Goal: Complete application form: Complete application form

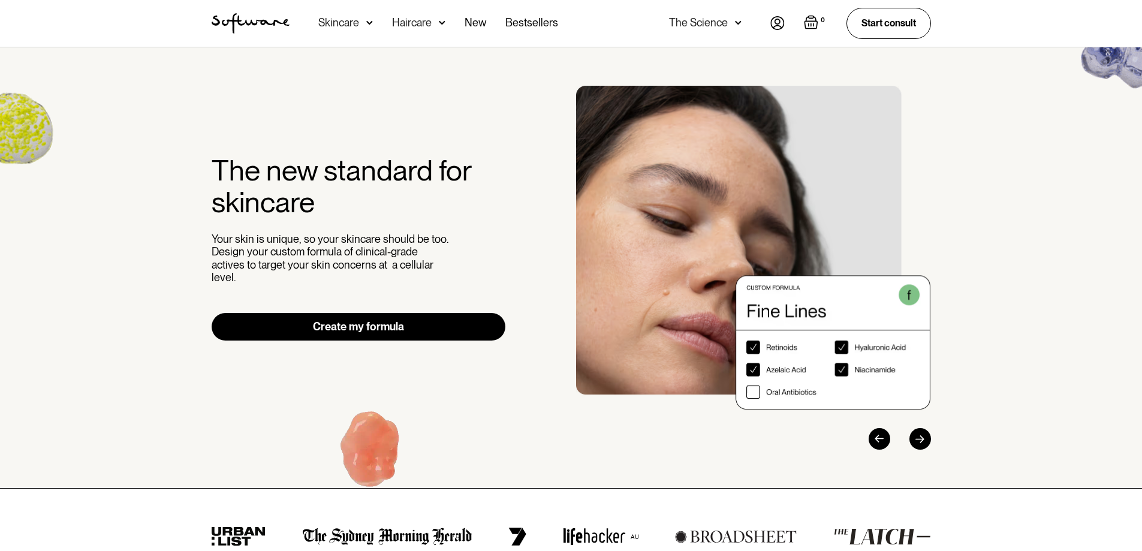
click at [383, 318] on link "Create my formula" at bounding box center [359, 327] width 294 height 28
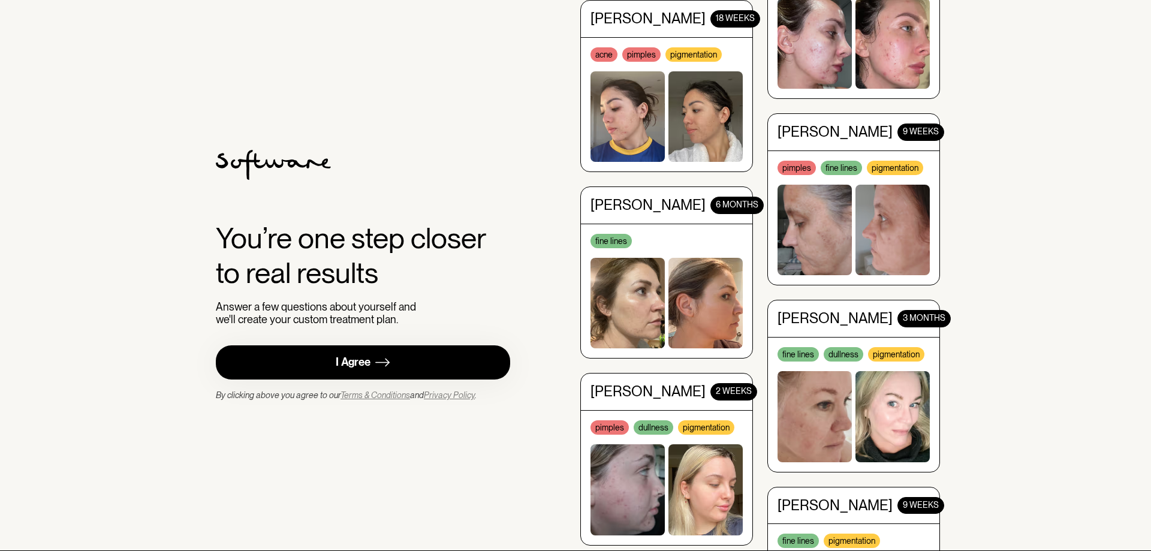
click at [353, 347] on link "I Agree" at bounding box center [363, 362] width 294 height 34
click at [375, 370] on link "I Agree" at bounding box center [363, 362] width 294 height 34
